Goal: Task Accomplishment & Management: Use online tool/utility

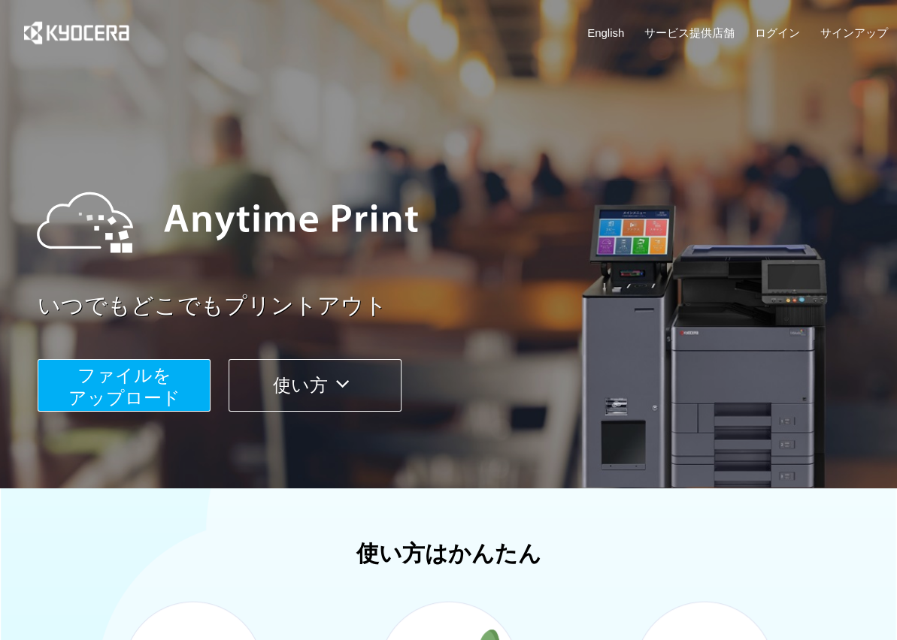
scroll to position [440, 0]
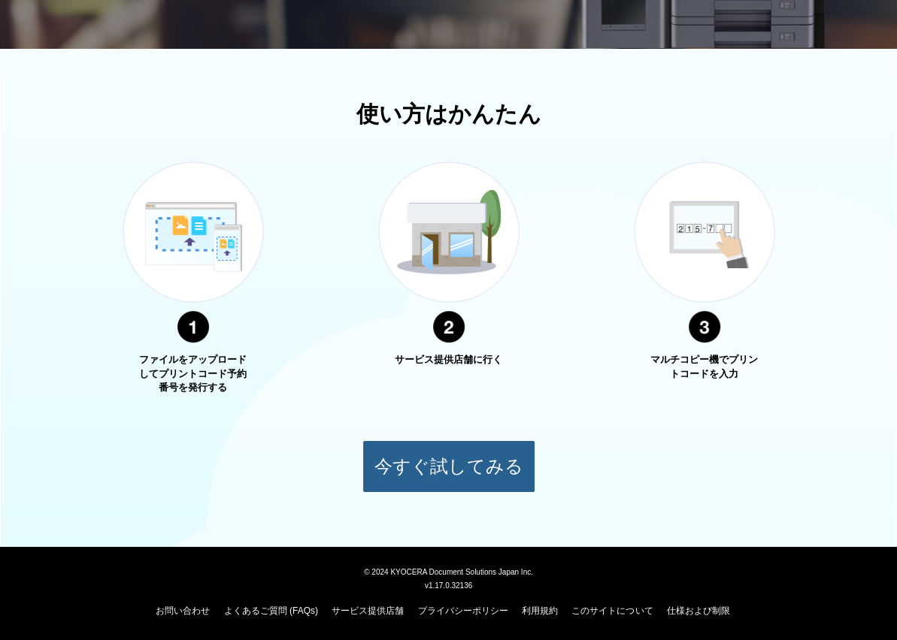
click at [418, 477] on button "今すぐ試してみる" at bounding box center [448, 467] width 173 height 53
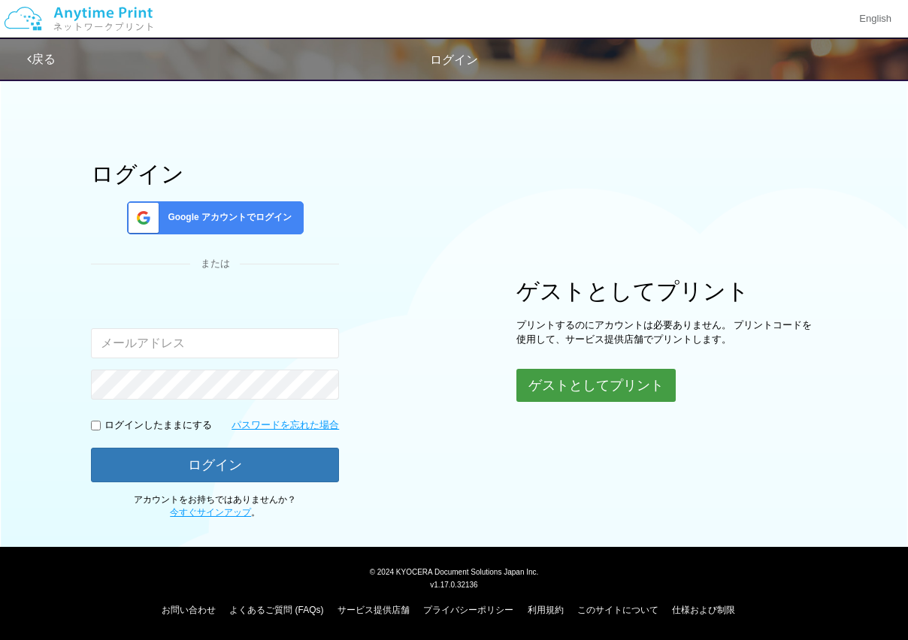
click at [556, 381] on button "ゲストとしてプリント" at bounding box center [595, 385] width 159 height 33
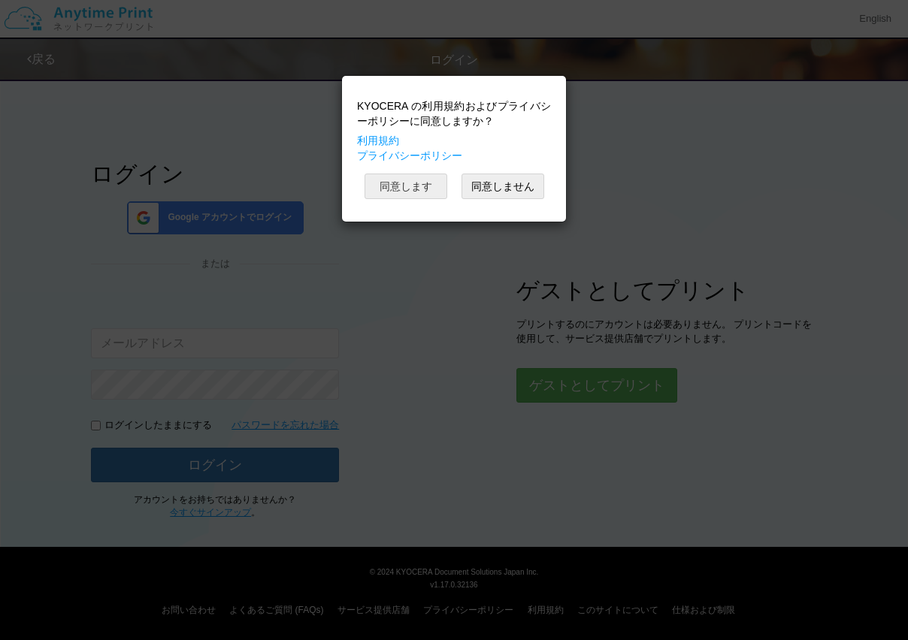
click at [421, 178] on button "同意します" at bounding box center [406, 187] width 83 height 26
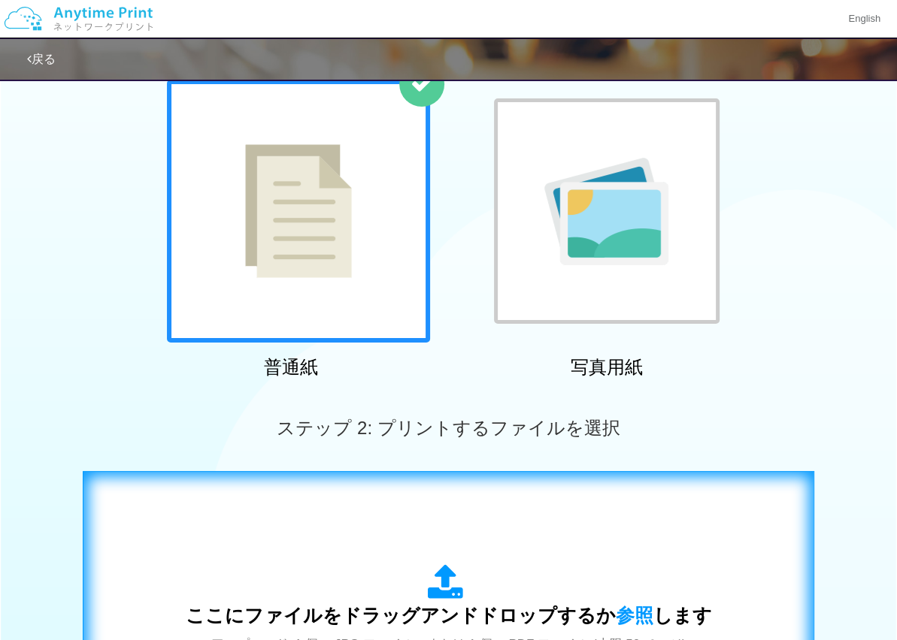
scroll to position [97, 0]
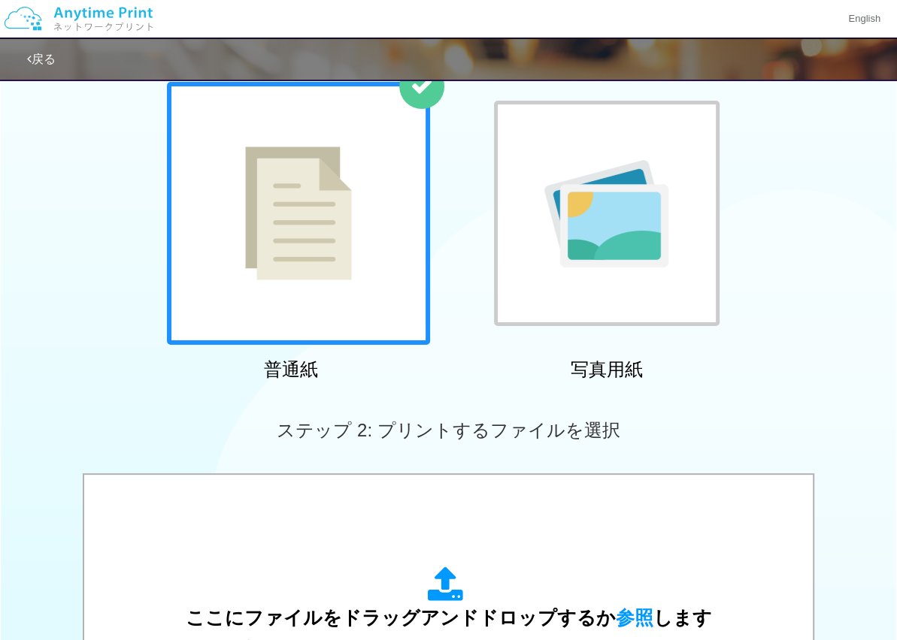
click at [579, 270] on div at bounding box center [607, 214] width 226 height 226
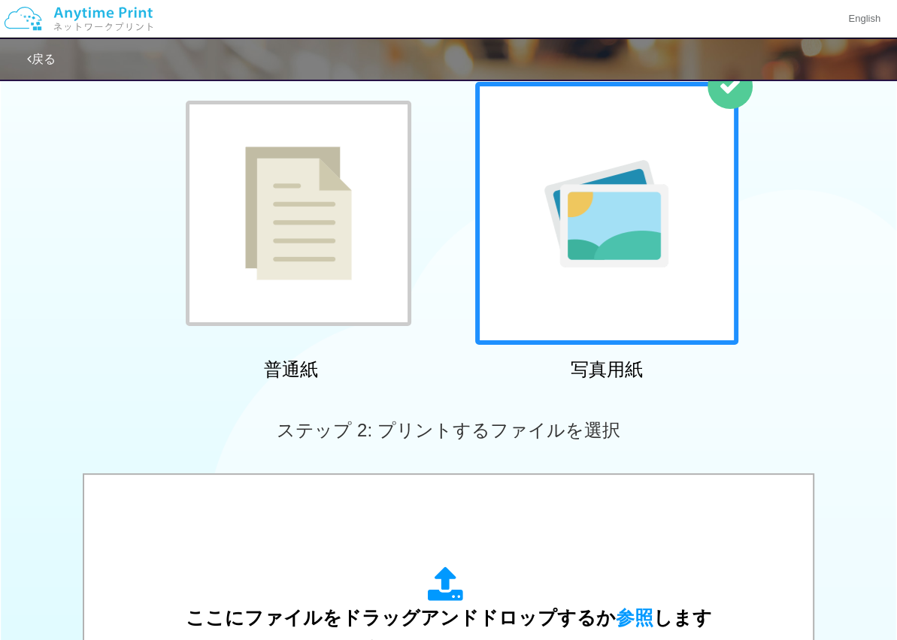
scroll to position [502, 0]
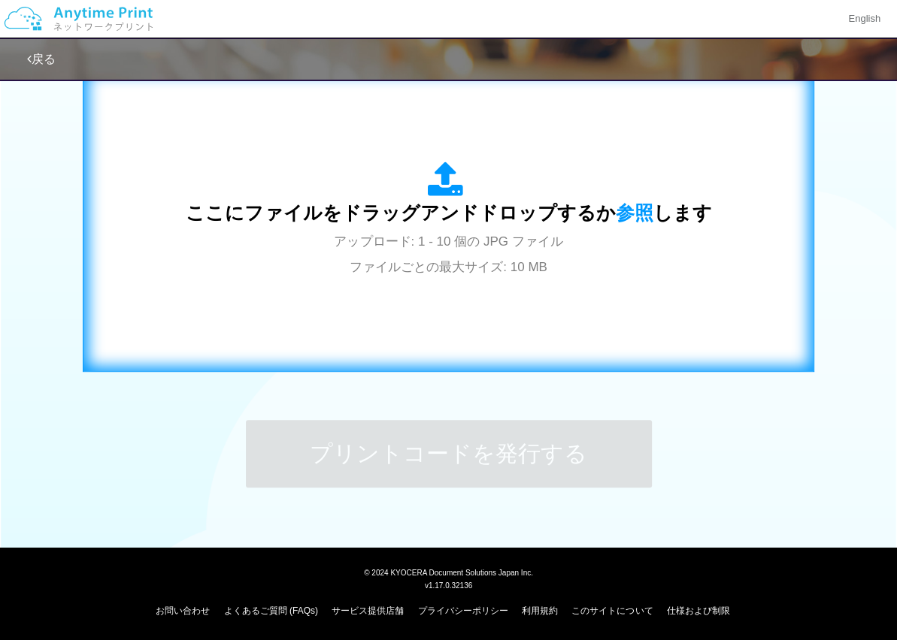
click at [421, 268] on span "アップロード: 1 - 10 個の JPG ファイル ファイルごとの最大サイズ: 10 MB" at bounding box center [448, 255] width 229 height 40
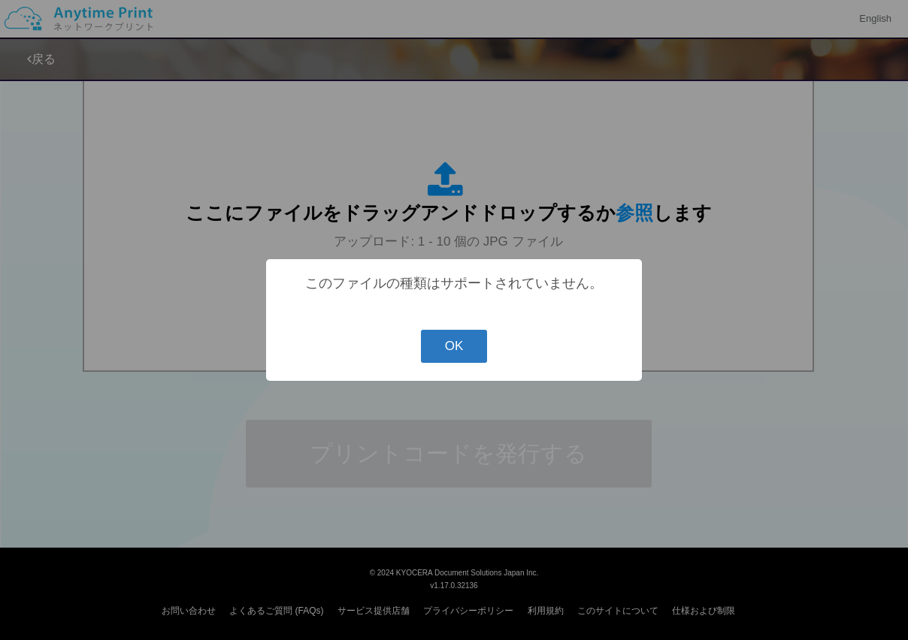
click at [454, 356] on button "OK" at bounding box center [454, 346] width 67 height 33
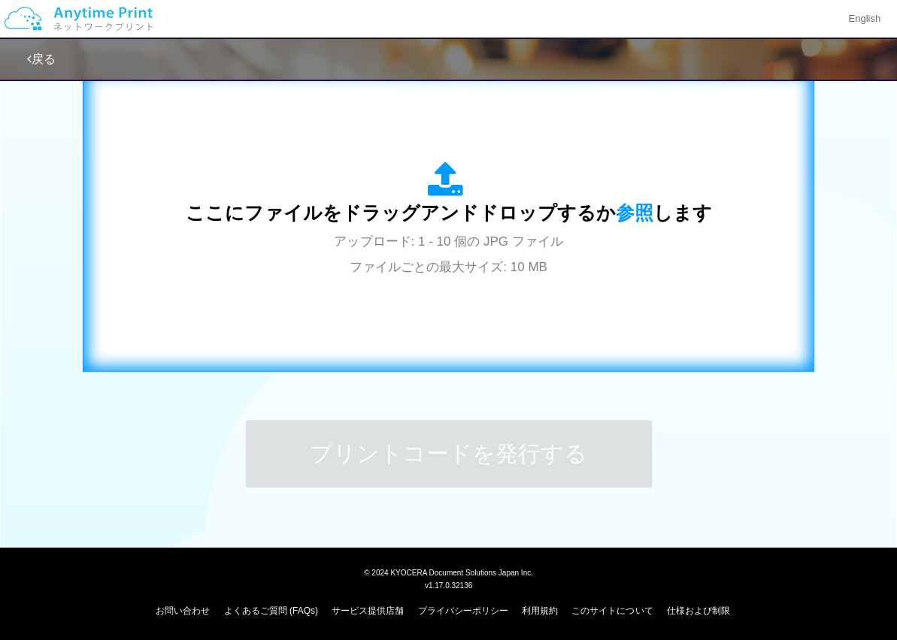
scroll to position [0, 0]
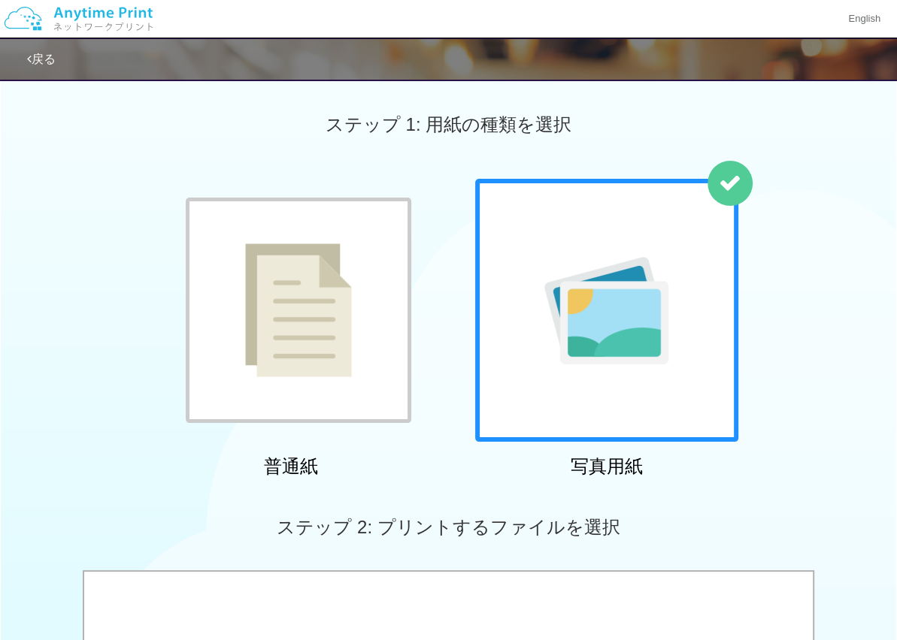
click at [301, 375] on img at bounding box center [298, 311] width 107 height 134
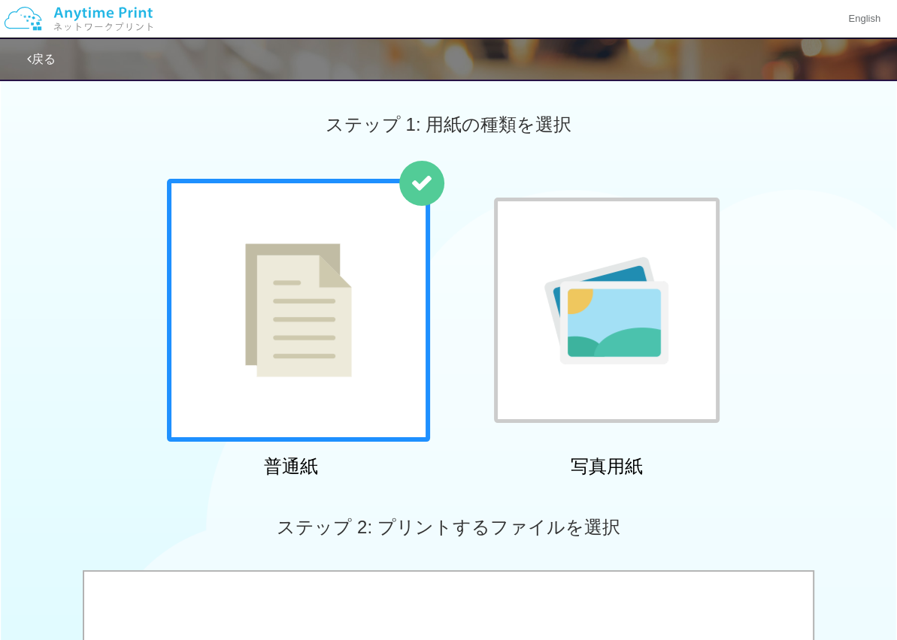
scroll to position [502, 0]
